Goal: Complete application form

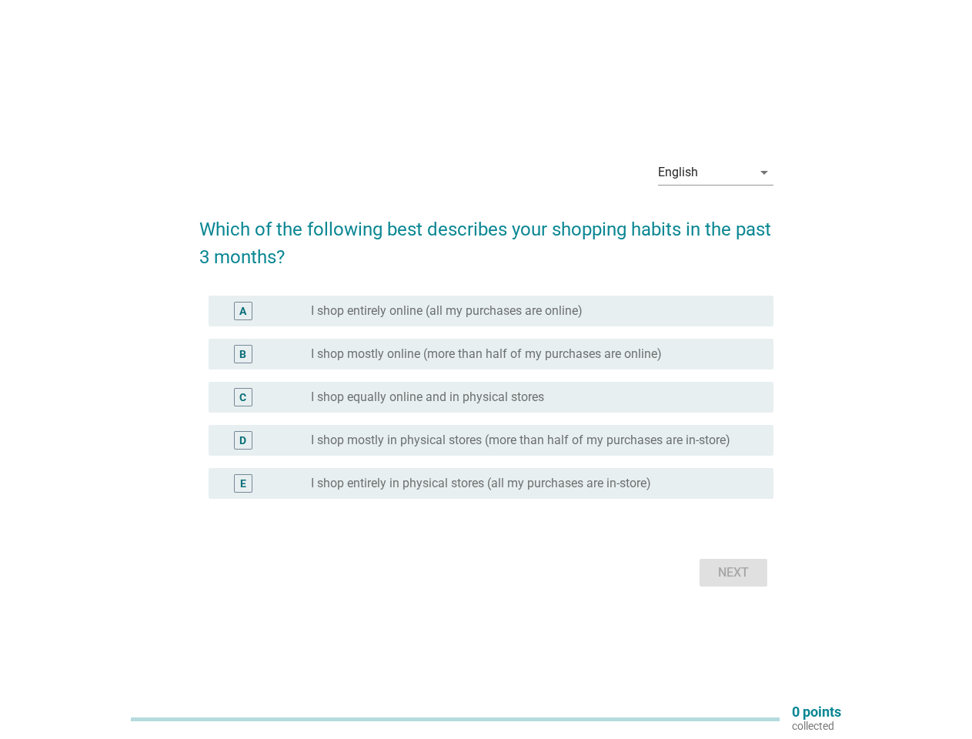
click at [486, 369] on div "B radio_button_unchecked I shop mostly online (more than half of my purchases a…" at bounding box center [486, 353] width 574 height 43
click at [716, 172] on div "English" at bounding box center [705, 172] width 94 height 25
click at [486, 406] on div "C radio_button_unchecked I shop equally online and in physical stores" at bounding box center [490, 397] width 565 height 31
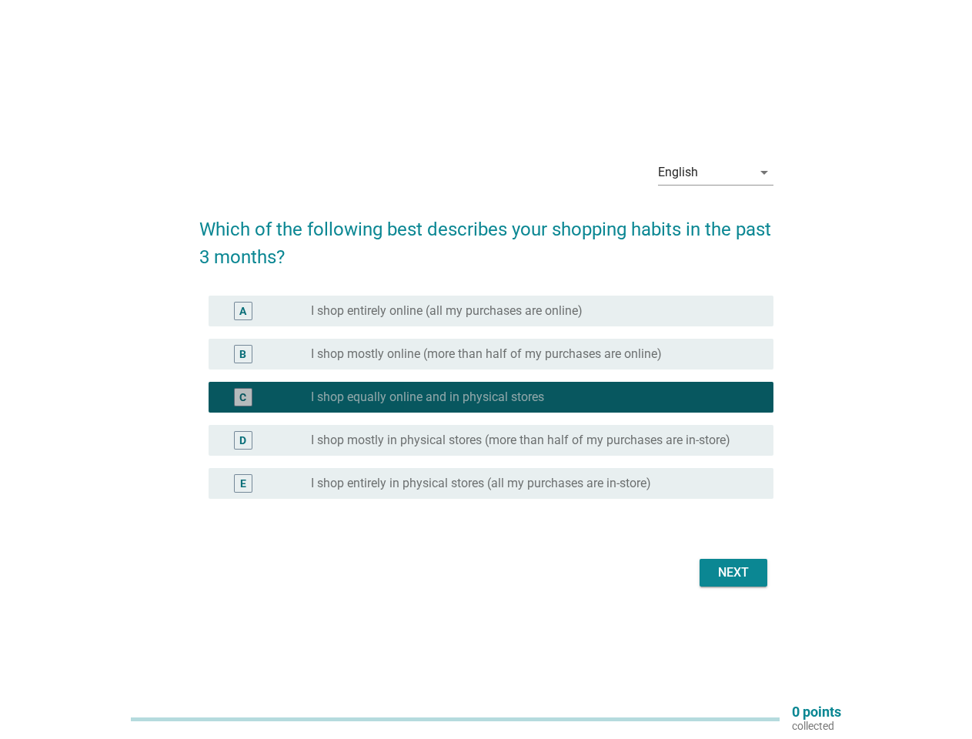
click at [486, 397] on label "I shop equally online and in physical stores" at bounding box center [427, 396] width 233 height 15
click at [491, 311] on label "I shop entirely online (all my purchases are online)" at bounding box center [447, 310] width 272 height 15
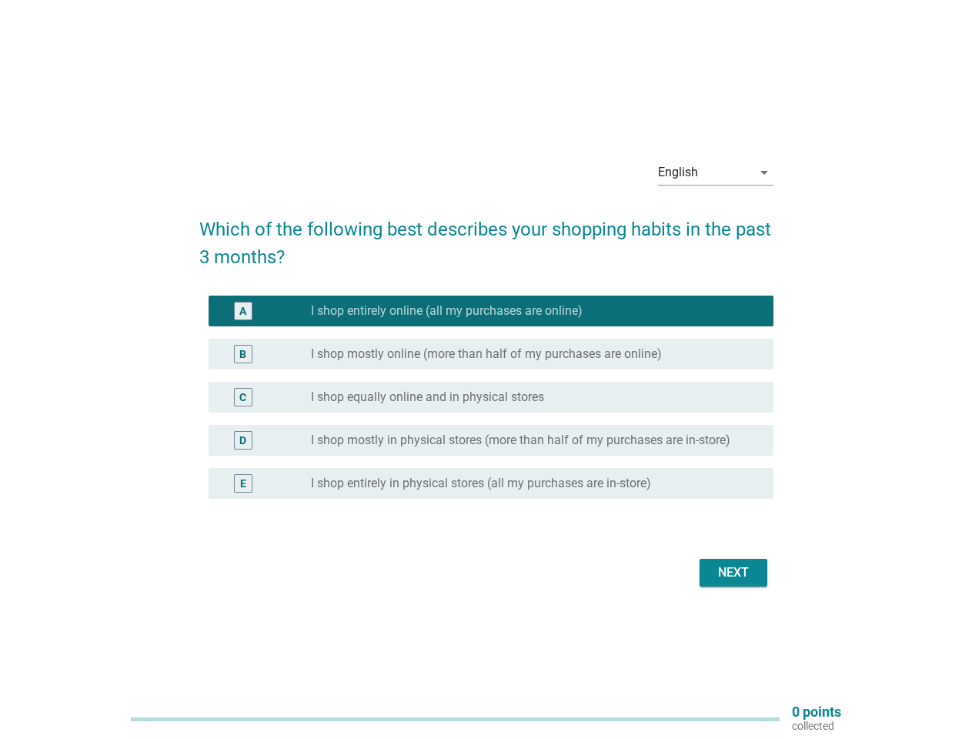
click at [446, 311] on label "I shop entirely online (all my purchases are online)" at bounding box center [447, 310] width 272 height 15
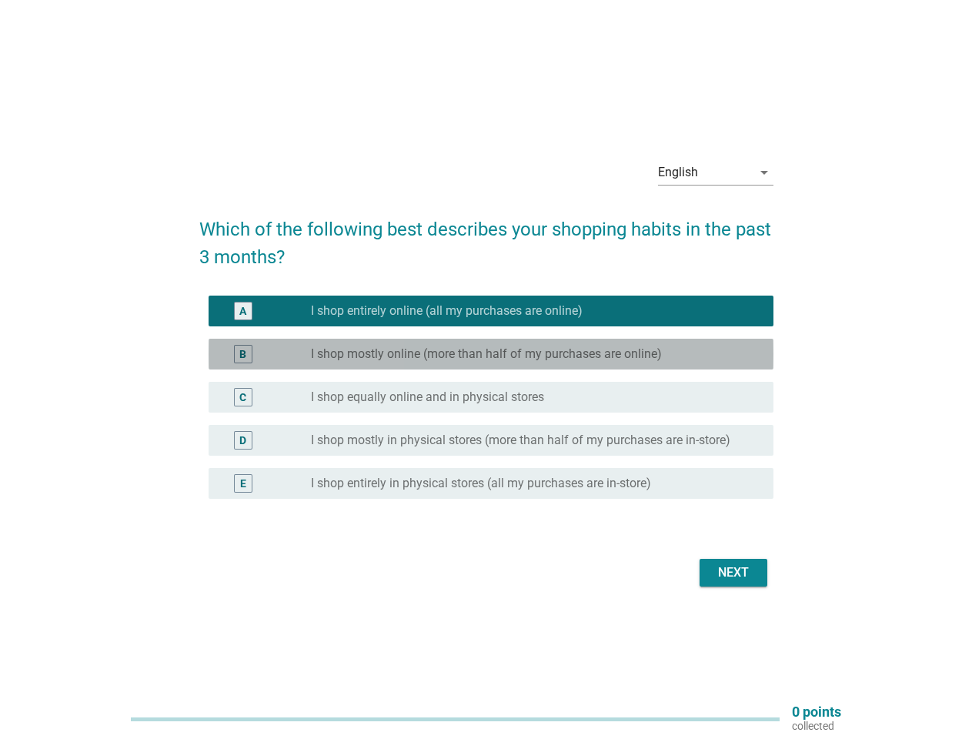
click at [491, 354] on label "I shop mostly online (more than half of my purchases are online)" at bounding box center [486, 353] width 351 height 15
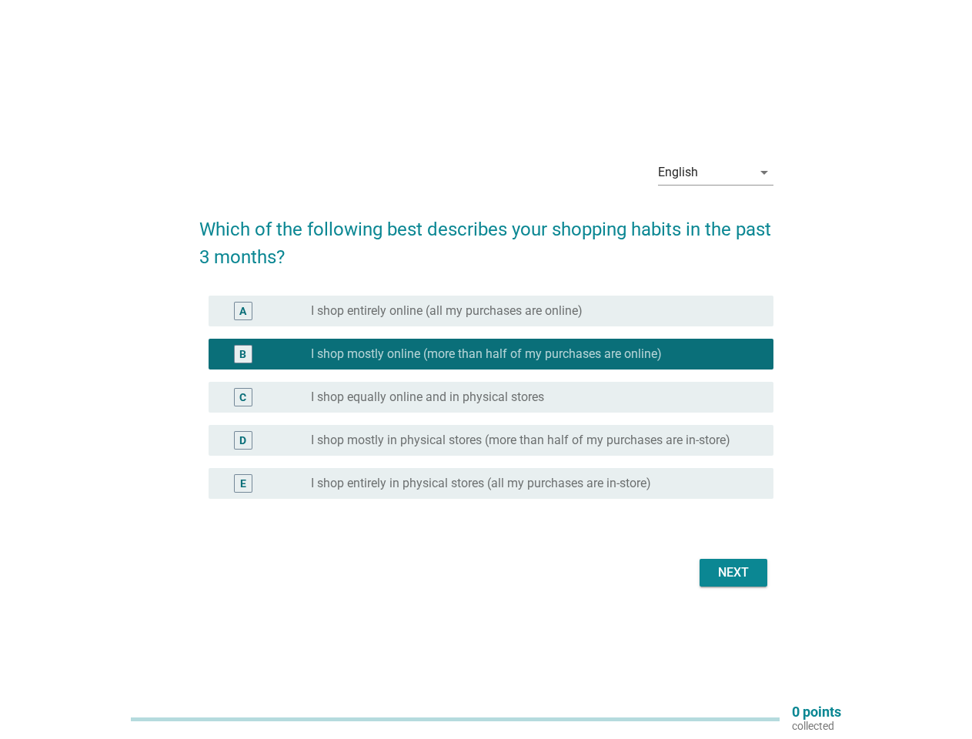
click at [486, 354] on label "I shop mostly online (more than half of my purchases are online)" at bounding box center [486, 353] width 351 height 15
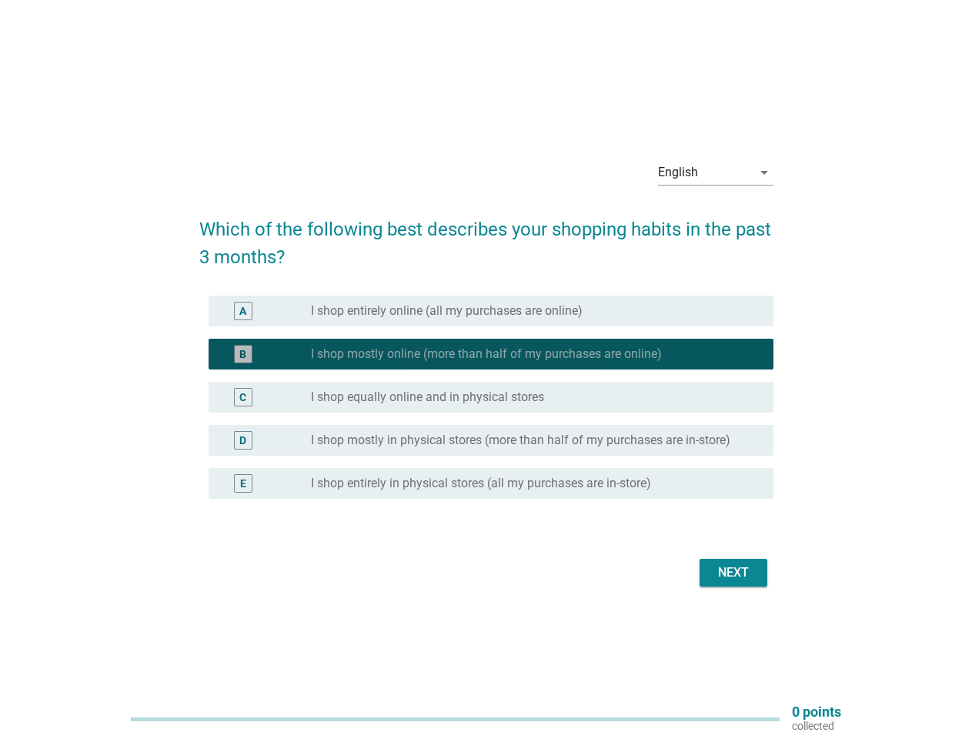
click at [491, 397] on label "I shop equally online and in physical stores" at bounding box center [427, 396] width 233 height 15
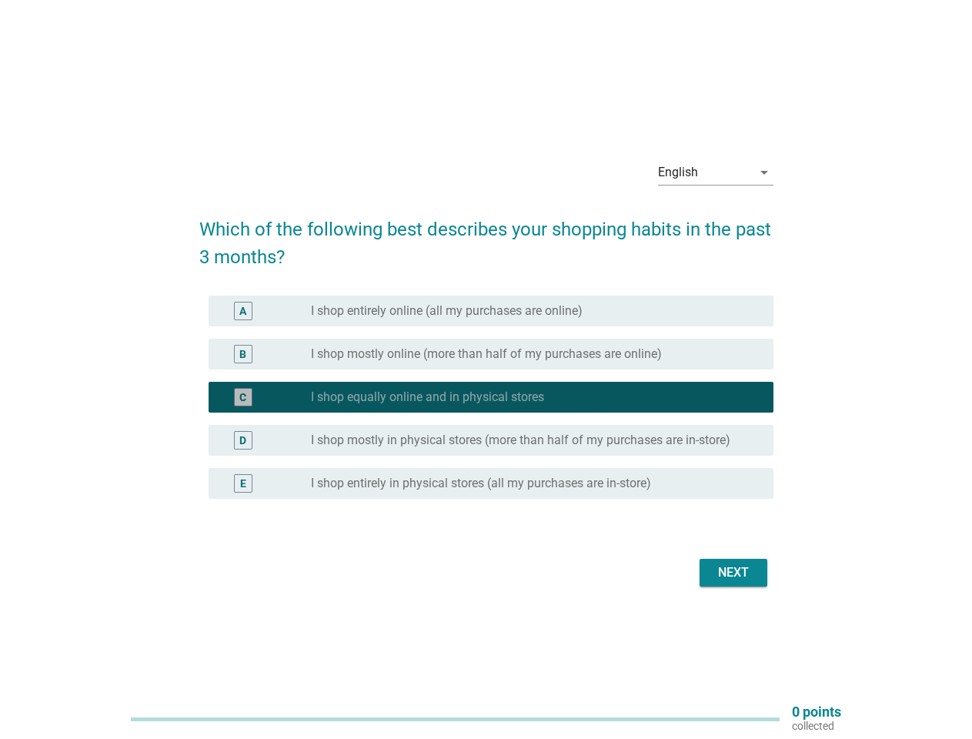
click at [427, 397] on label "I shop equally online and in physical stores" at bounding box center [427, 396] width 233 height 15
